Goal: Task Accomplishment & Management: Use online tool/utility

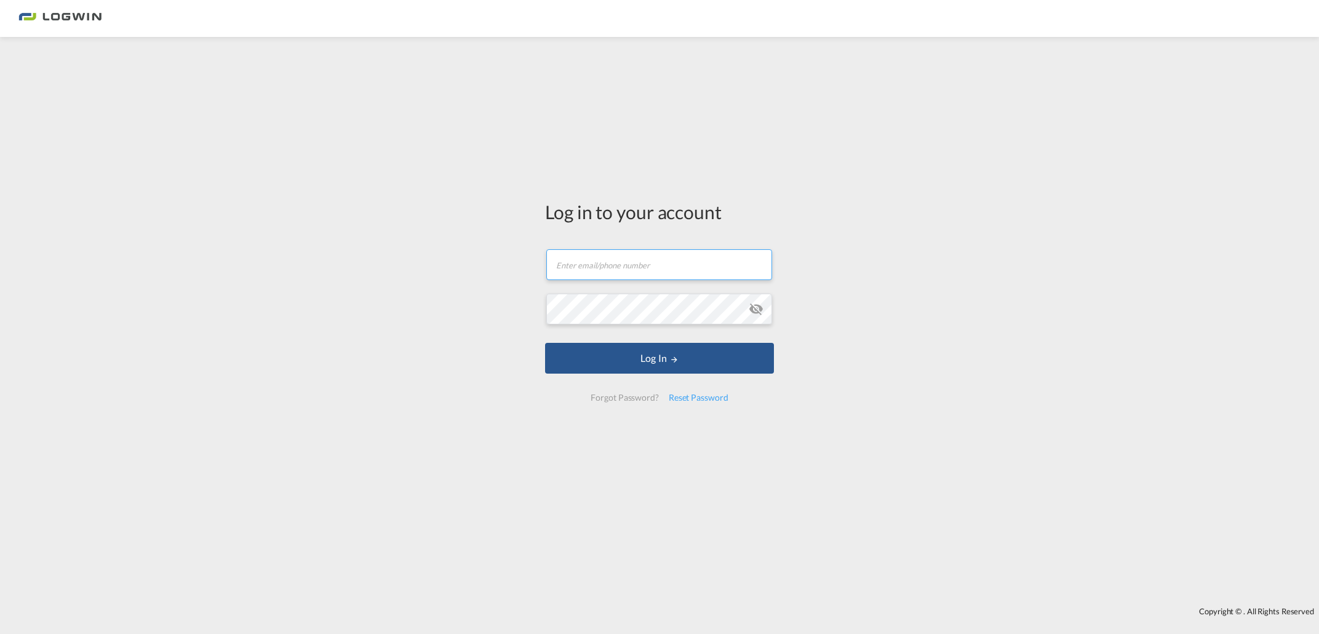
click at [609, 259] on input "text" at bounding box center [659, 264] width 226 height 31
type input "[EMAIL_ADDRESS][PERSON_NAME][DOMAIN_NAME]"
click at [545, 343] on button "Log In" at bounding box center [659, 358] width 229 height 31
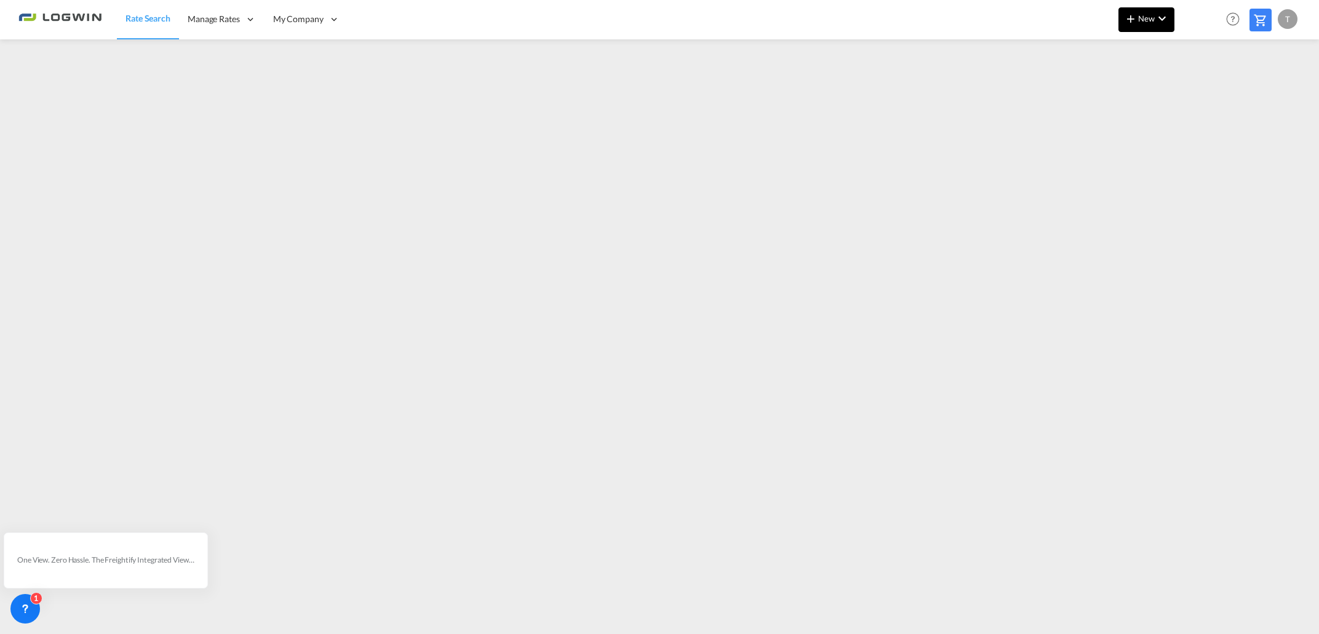
click at [1140, 18] on span "New" at bounding box center [1147, 19] width 46 height 10
click at [1200, 92] on span "Ratesheet" at bounding box center [1198, 92] width 14 height 25
click at [731, 623] on div at bounding box center [659, 331] width 1319 height 584
click at [1143, 20] on span "New" at bounding box center [1147, 19] width 46 height 10
click at [1210, 80] on div "Ratesheet" at bounding box center [1214, 92] width 46 height 31
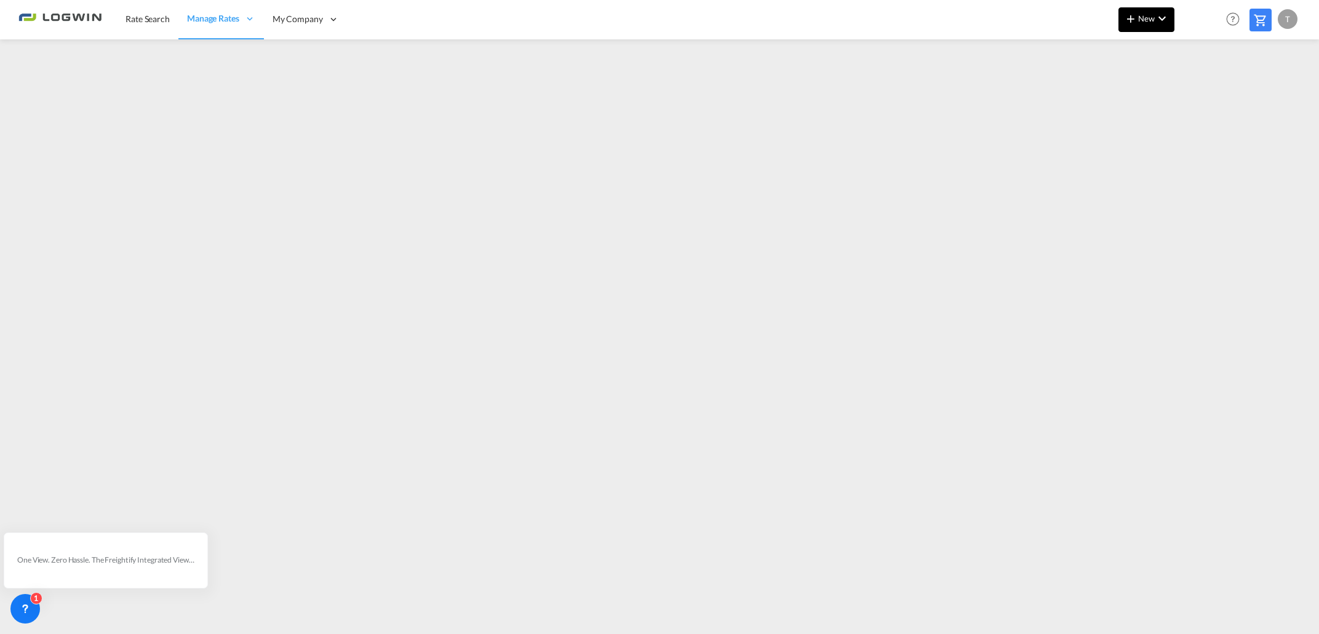
click at [1135, 14] on md-icon "icon-plus 400-fg" at bounding box center [1131, 18] width 15 height 15
click at [1197, 91] on span "Ratesheet" at bounding box center [1198, 92] width 14 height 25
click at [1136, 25] on md-icon "icon-plus 400-fg" at bounding box center [1131, 18] width 15 height 15
click at [1192, 89] on span "Ratesheet" at bounding box center [1198, 92] width 14 height 25
click at [1147, 18] on span "New" at bounding box center [1147, 19] width 46 height 10
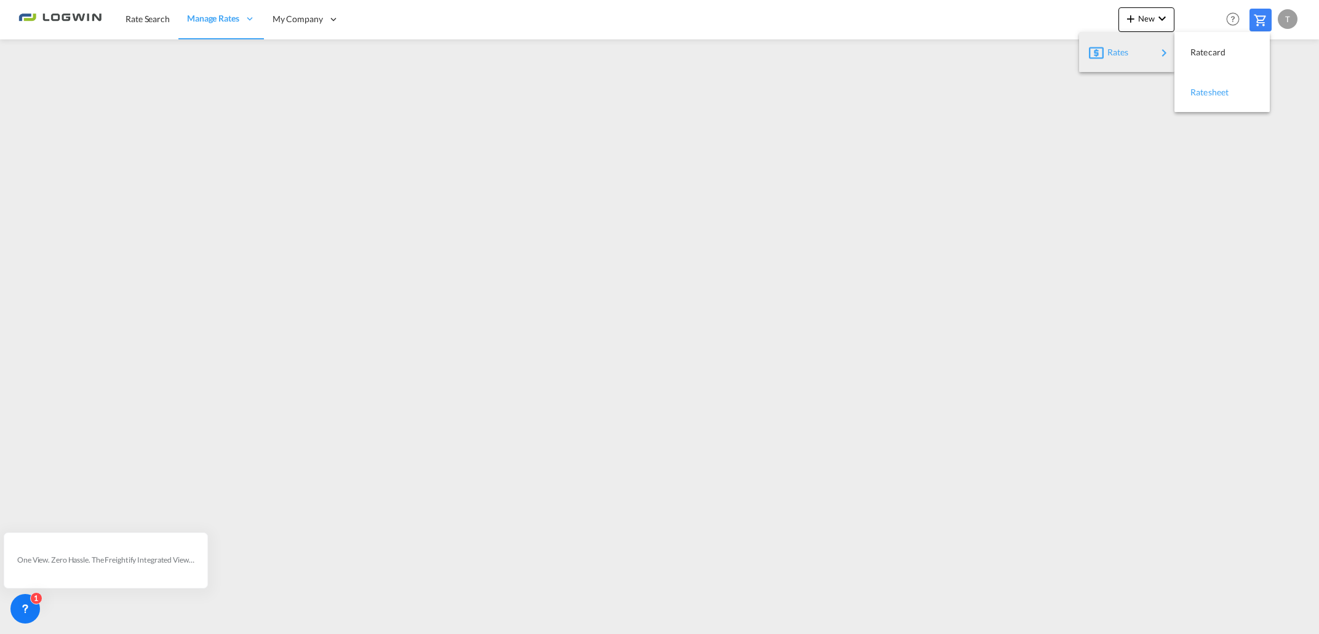
click at [1194, 96] on span "Ratesheet" at bounding box center [1198, 92] width 14 height 25
click at [1136, 20] on md-icon "icon-plus 400-fg" at bounding box center [1131, 18] width 15 height 15
click at [1204, 91] on span "Ratesheet" at bounding box center [1198, 92] width 14 height 25
click at [1151, 14] on span "New" at bounding box center [1147, 19] width 46 height 10
click at [1202, 92] on span "Ratesheet" at bounding box center [1198, 92] width 14 height 25
